Goal: Ask a question

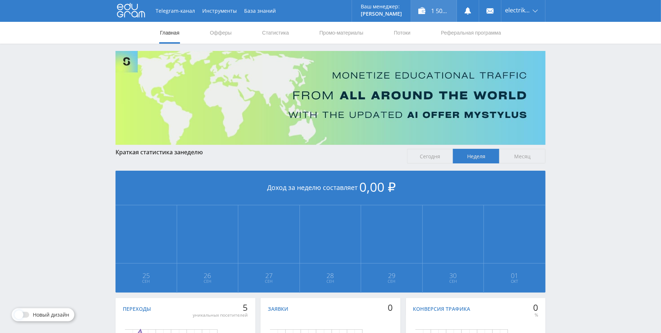
click at [438, 8] on div "1 508,00 ₽" at bounding box center [434, 11] width 46 height 22
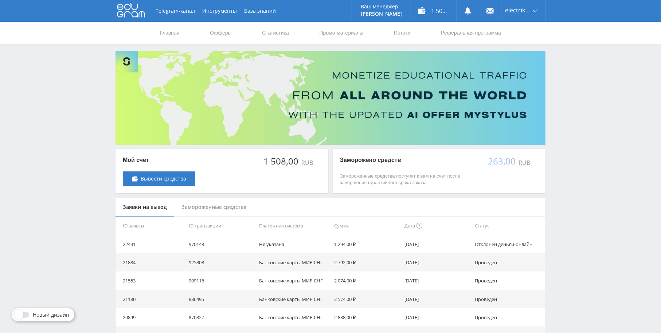
scroll to position [10, 0]
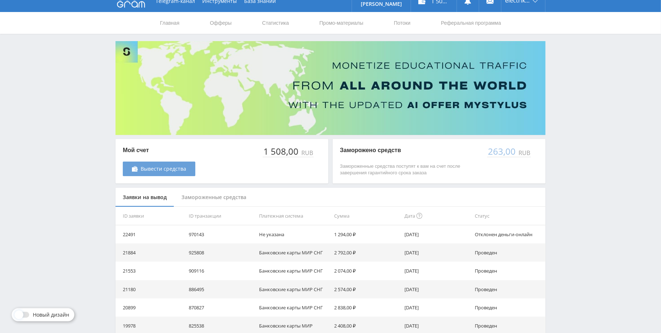
click at [165, 163] on link "Вывести средства" at bounding box center [159, 169] width 73 height 15
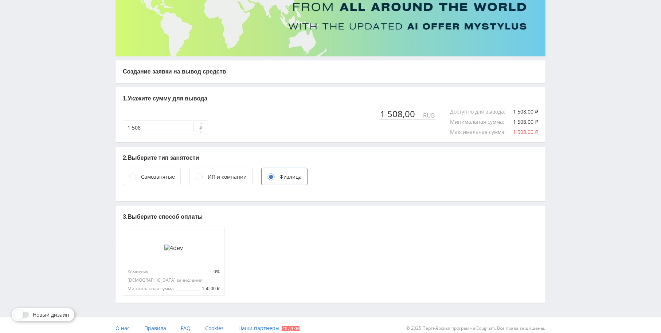
scroll to position [94, 0]
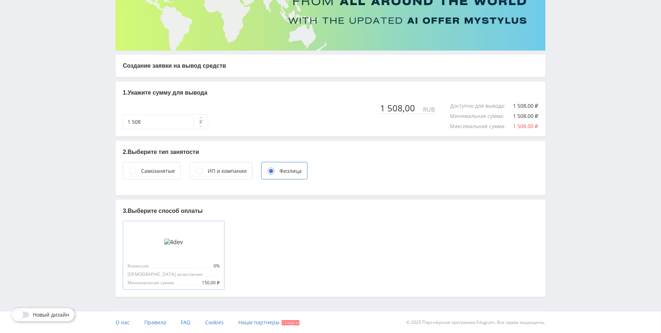
click at [218, 251] on div at bounding box center [174, 242] width 92 height 33
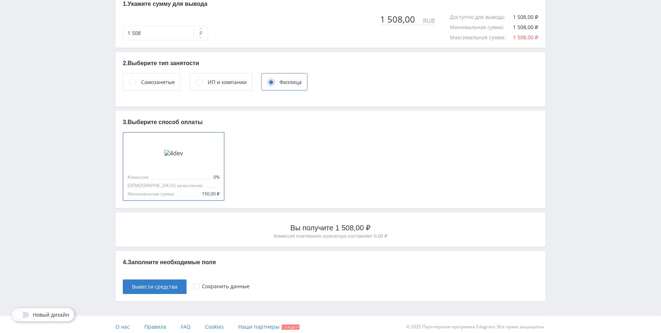
scroll to position [188, 0]
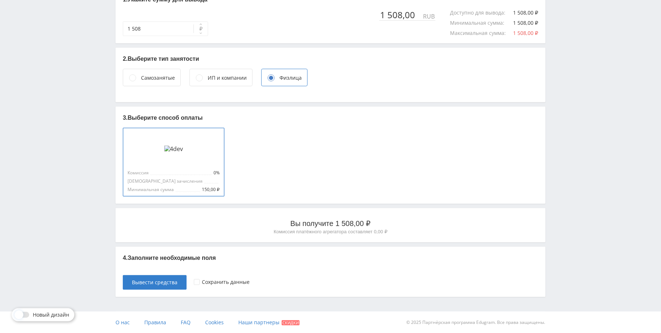
click at [197, 256] on p "4. Заполните необходимые поля" at bounding box center [330, 258] width 415 height 8
click at [260, 263] on div "4. Заполните необходимые поля Вывести средства Сохранить данные" at bounding box center [330, 272] width 430 height 50
drag, startPoint x: 231, startPoint y: 269, endPoint x: 218, endPoint y: 269, distance: 13.5
click at [224, 269] on div "Сохранить данные" at bounding box center [366, 279] width 344 height 22
drag, startPoint x: 212, startPoint y: 270, endPoint x: 204, endPoint y: 271, distance: 7.7
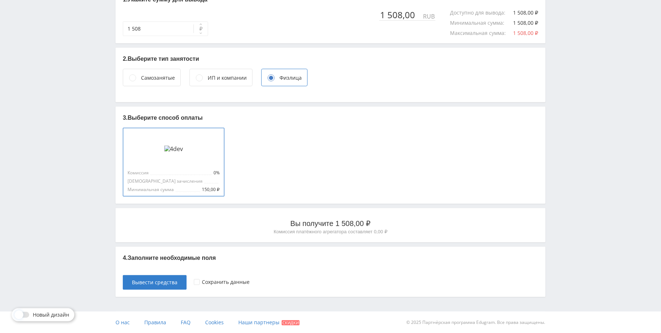
click at [209, 270] on div "Сохранить данные" at bounding box center [366, 279] width 344 height 22
drag, startPoint x: 177, startPoint y: 268, endPoint x: 143, endPoint y: 265, distance: 34.3
click at [144, 265] on div "4. Заполните необходимые поля Вывести средства Сохранить данные" at bounding box center [330, 272] width 430 height 50
drag, startPoint x: 141, startPoint y: 265, endPoint x: 170, endPoint y: 263, distance: 28.8
click at [152, 264] on div "4. Заполните необходимые поля Вывести средства Сохранить данные" at bounding box center [330, 272] width 430 height 50
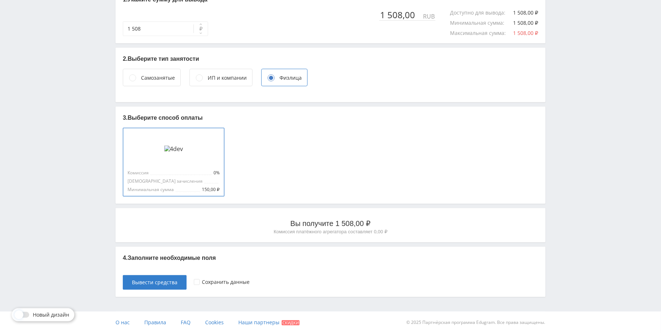
click at [162, 261] on p "4. Заполните необходимые поля" at bounding box center [330, 258] width 415 height 8
click at [306, 220] on p "Вы получите 1 508,00 ₽" at bounding box center [330, 224] width 415 height 10
drag, startPoint x: 344, startPoint y: 231, endPoint x: 330, endPoint y: 231, distance: 13.5
click at [330, 231] on p "Комиссия платёжного агрегатора составляет 0,00 ₽" at bounding box center [330, 232] width 415 height 7
drag, startPoint x: 156, startPoint y: 223, endPoint x: 146, endPoint y: 220, distance: 11.1
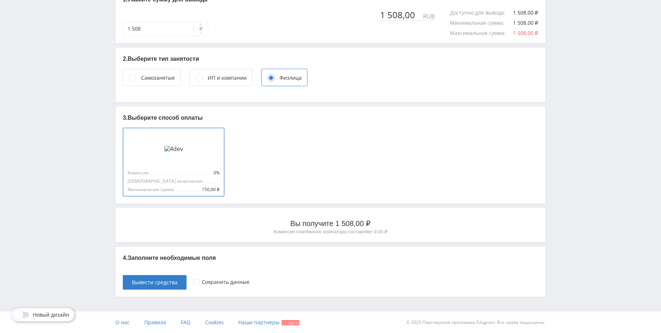
click at [153, 223] on p "Вы получите 1 508,00 ₽" at bounding box center [330, 224] width 415 height 10
drag, startPoint x: 144, startPoint y: 220, endPoint x: 146, endPoint y: 212, distance: 8.2
click at [143, 220] on p "Вы получите 1 508,00 ₽" at bounding box center [330, 224] width 415 height 10
click at [186, 160] on div "Комиссия 0% Срок зачисления Минимальная сумма 150,00 ₽" at bounding box center [174, 162] width 102 height 68
drag, startPoint x: 262, startPoint y: 138, endPoint x: 281, endPoint y: 142, distance: 19.7
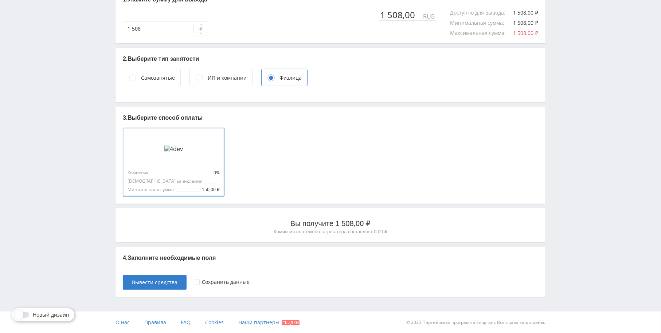
click at [268, 141] on div "Комиссия 0% Срок зачисления Минимальная сумма 150,00 ₽" at bounding box center [332, 160] width 418 height 71
click at [308, 149] on div "Комиссия 0% Срок зачисления Минимальная сумма 150,00 ₽" at bounding box center [332, 160] width 418 height 71
drag, startPoint x: 315, startPoint y: 147, endPoint x: 323, endPoint y: 147, distance: 8.0
click at [317, 147] on div "Комиссия 0% Срок зачисления Минимальная сумма 150,00 ₽" at bounding box center [332, 160] width 418 height 71
click at [212, 77] on div "ИП и компании" at bounding box center [227, 78] width 39 height 8
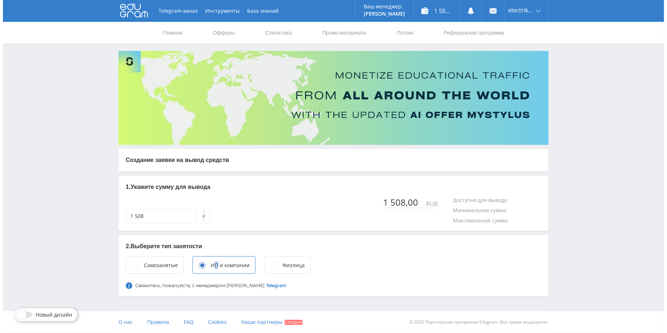
scroll to position [0, 0]
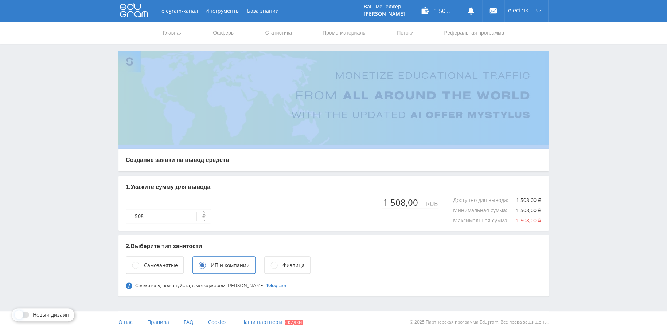
drag, startPoint x: 666, startPoint y: 73, endPoint x: 666, endPoint y: 25, distance: 48.1
click at [666, 25] on div "Telegram-канал Инструменты База знаний Ваш менеджер: Alex Alex Online @edugram_…" at bounding box center [333, 166] width 667 height 333
click at [234, 9] on button "Инструменты" at bounding box center [222, 11] width 42 height 22
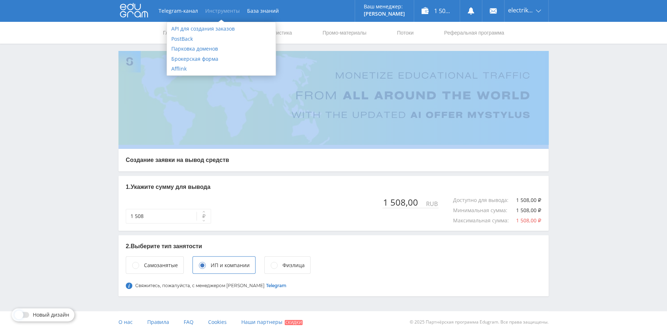
click at [124, 15] on use at bounding box center [134, 10] width 28 height 14
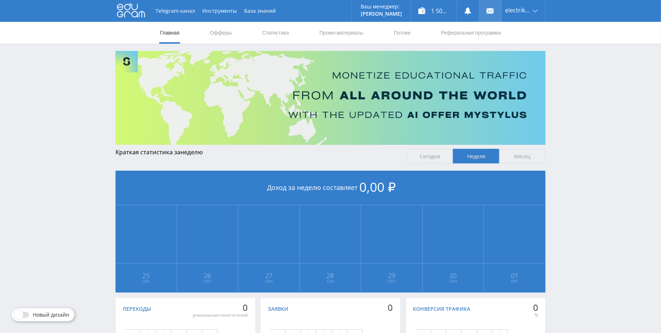
click at [494, 11] on use at bounding box center [489, 10] width 7 height 5
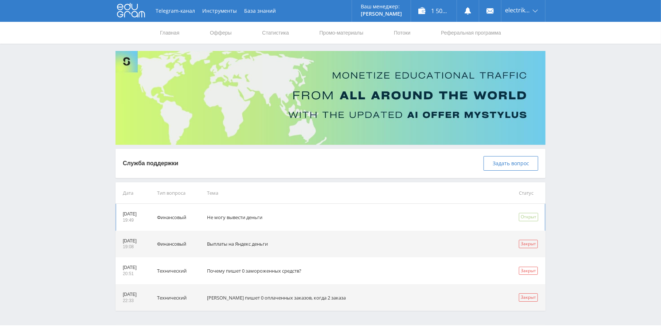
click at [323, 209] on td "Не могу вывести деньги" at bounding box center [353, 217] width 312 height 27
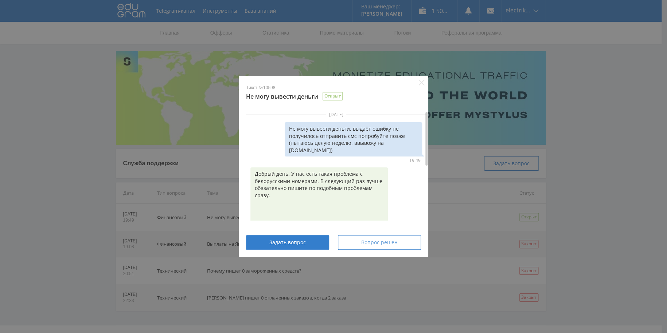
click at [409, 239] on button "Вопрос решен" at bounding box center [379, 242] width 83 height 15
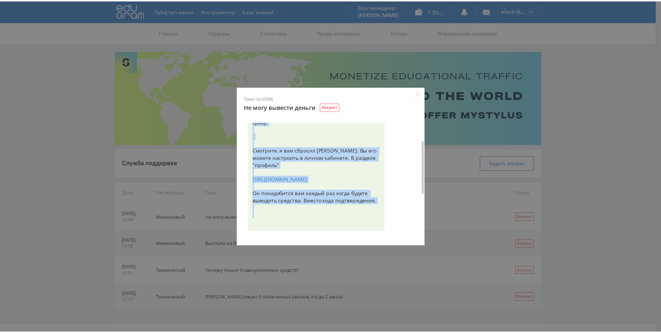
scroll to position [111, 0]
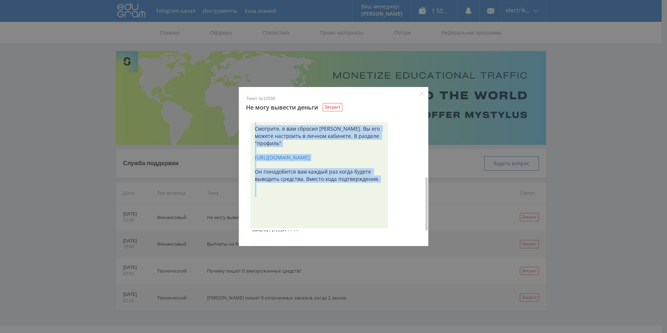
drag, startPoint x: 367, startPoint y: 188, endPoint x: 345, endPoint y: 250, distance: 65.7
click at [345, 250] on div "Тикет №10598 Не могу вывести деньги Закрыт 13 мая 2020 г. Не могу вывести деньг…" at bounding box center [333, 166] width 667 height 333
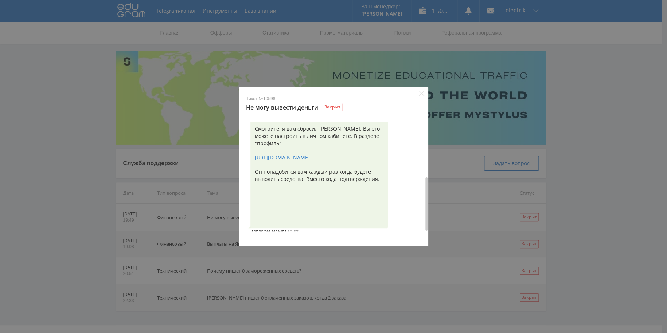
click at [479, 215] on div "Тикет №10598 Не могу вывести деньги Закрыт 13 мая 2020 г. Не могу вывести деньг…" at bounding box center [333, 166] width 667 height 333
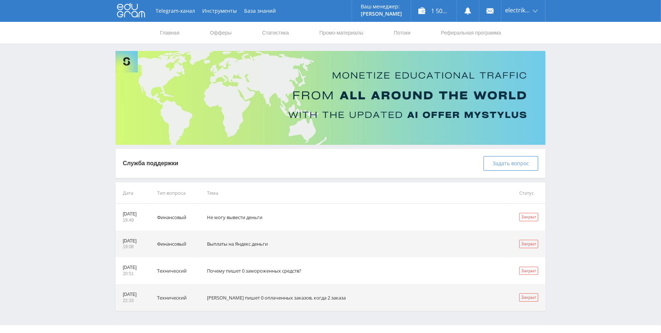
click at [525, 161] on span "Задать вопрос" at bounding box center [511, 164] width 36 height 6
click at [506, 162] on span "Задать вопрос" at bounding box center [511, 164] width 36 height 6
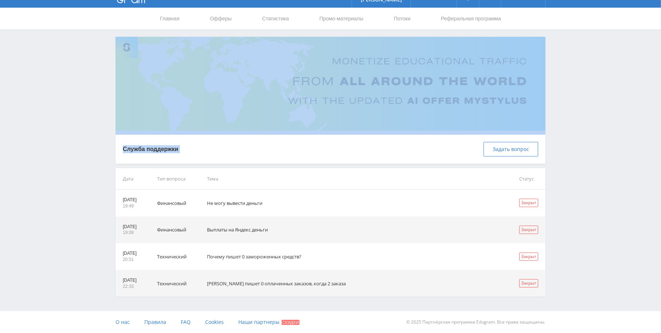
drag, startPoint x: 659, startPoint y: 138, endPoint x: 663, endPoint y: 86, distance: 51.6
click at [661, 86] on html at bounding box center [330, 152] width 661 height 333
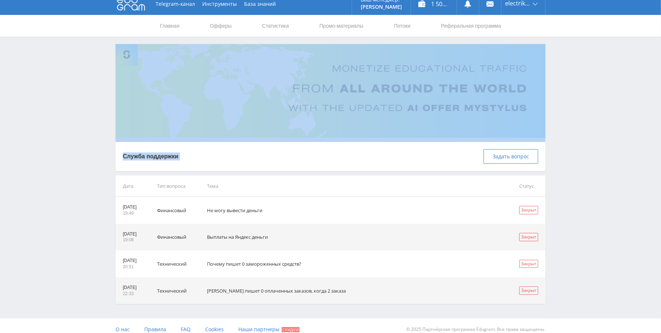
scroll to position [0, 0]
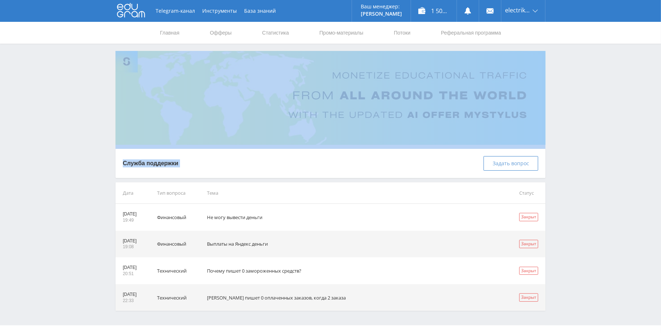
click at [505, 165] on span "Задать вопрос" at bounding box center [511, 164] width 36 height 6
click at [575, 161] on div "Telegram-канал Инструменты База знаний Ваш менеджер: Alex Alex Online @edugram_…" at bounding box center [330, 174] width 661 height 348
click at [181, 165] on div "Служба поддержки Задать вопрос" at bounding box center [330, 163] width 415 height 15
click at [140, 167] on p "Служба поддержки" at bounding box center [150, 164] width 55 height 8
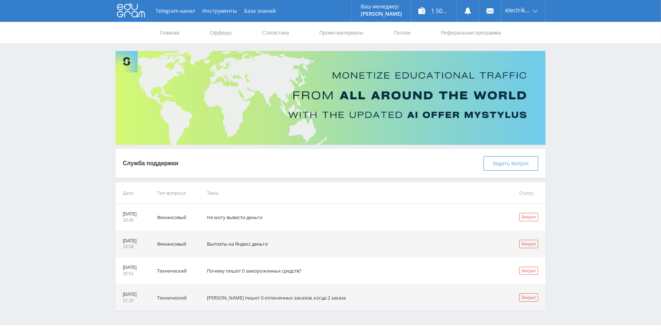
click at [491, 164] on button "Задать вопрос" at bounding box center [510, 163] width 55 height 15
click at [527, 162] on span "Задать вопрос" at bounding box center [511, 164] width 36 height 6
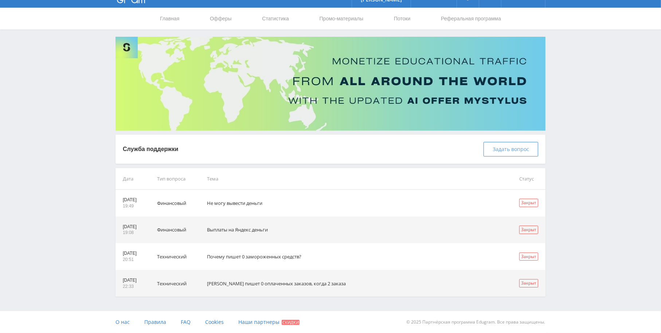
click at [502, 146] on span "Задать вопрос" at bounding box center [511, 149] width 36 height 6
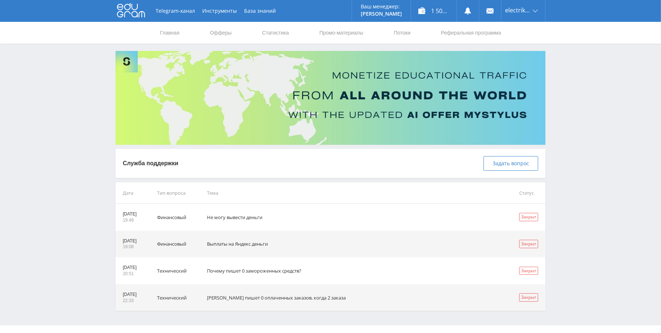
click at [521, 151] on div "Служба поддержки Задать вопрос" at bounding box center [330, 163] width 430 height 29
click at [515, 162] on span "Задать вопрос" at bounding box center [511, 164] width 36 height 6
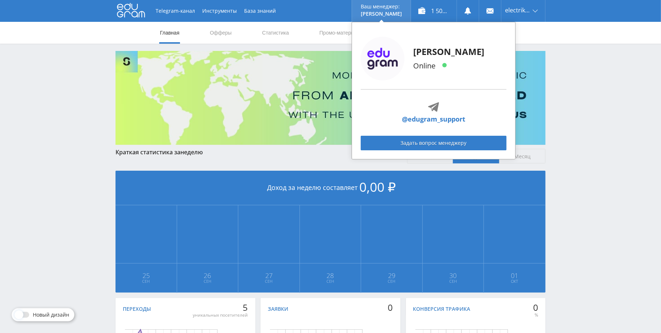
click at [380, 9] on p "Ваш менеджер:" at bounding box center [381, 7] width 41 height 6
click at [457, 144] on link "Задать вопрос менеджеру" at bounding box center [434, 143] width 146 height 15
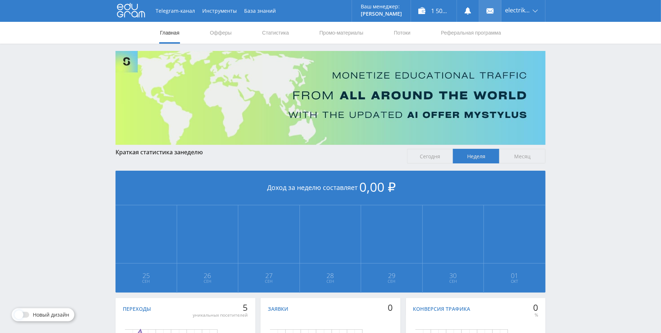
click at [494, 9] on link at bounding box center [490, 11] width 22 height 22
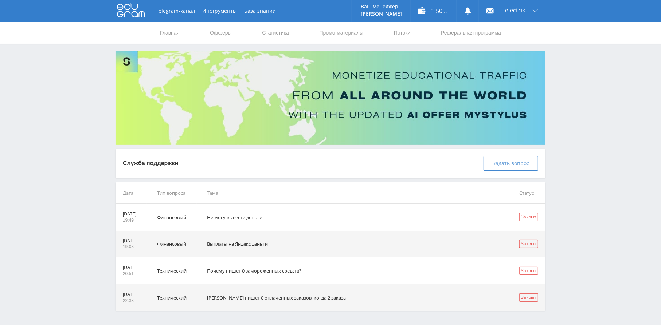
click at [508, 165] on span "Задать вопрос" at bounding box center [511, 164] width 36 height 6
click at [532, 9] on div "electrikam.com68" at bounding box center [523, 11] width 44 height 22
click at [524, 25] on link "Профиль" at bounding box center [523, 28] width 44 height 13
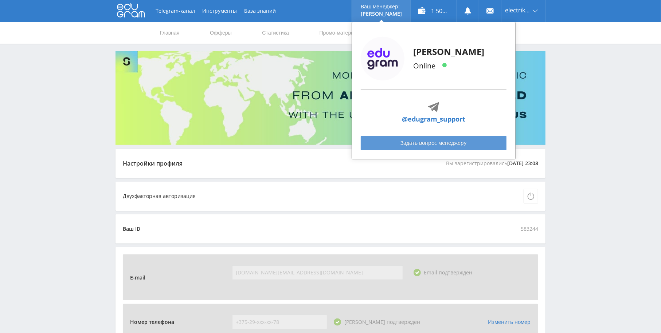
click at [445, 138] on link "Задать вопрос менеджеру" at bounding box center [434, 143] width 146 height 15
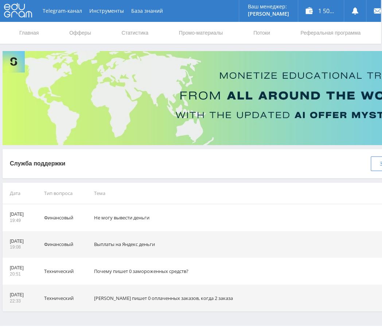
scroll to position [0, 55]
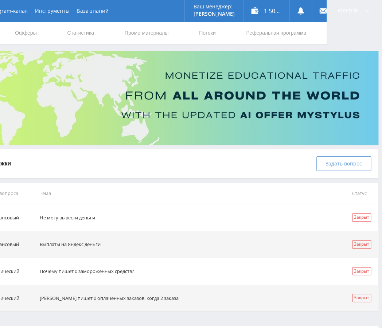
click at [321, 163] on button "Задать вопрос" at bounding box center [343, 163] width 55 height 15
click at [341, 163] on span "Задать вопрос" at bounding box center [343, 164] width 36 height 6
click at [355, 164] on span "Задать вопрос" at bounding box center [343, 164] width 36 height 6
